Goal: Find specific page/section: Find specific page/section

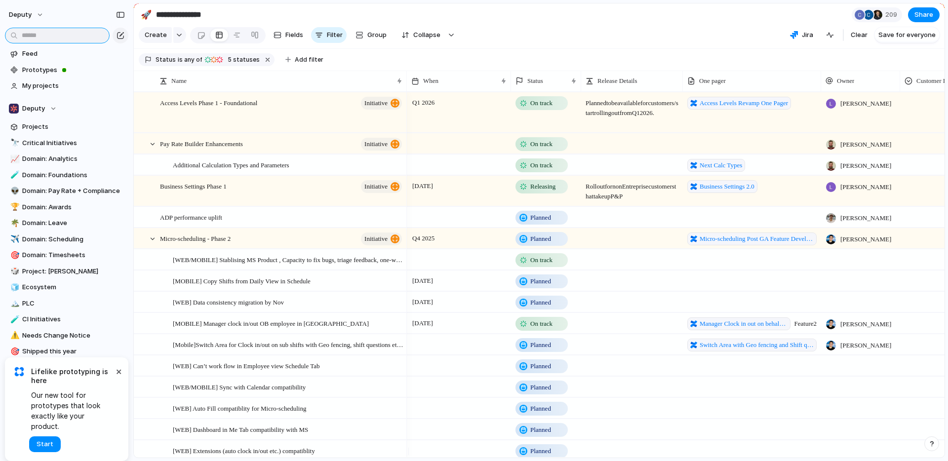
click at [40, 34] on input "text" at bounding box center [57, 36] width 105 height 16
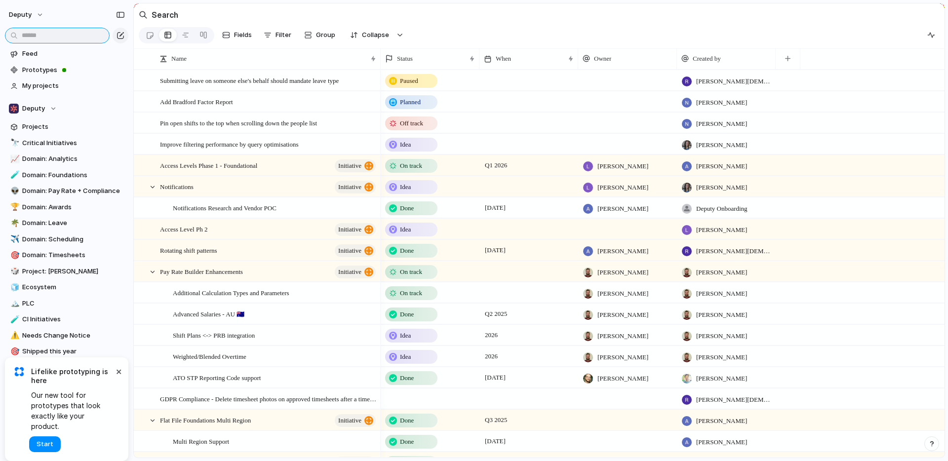
click at [43, 37] on input "text" at bounding box center [57, 36] width 105 height 16
type input "*"
type input "****"
